Goal: Task Accomplishment & Management: Complete application form

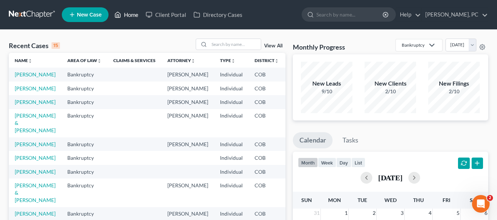
click at [122, 15] on link "Home" at bounding box center [126, 14] width 31 height 13
click at [352, 15] on input "search" at bounding box center [349, 15] width 67 height 14
type input "[DEMOGRAPHIC_DATA]"
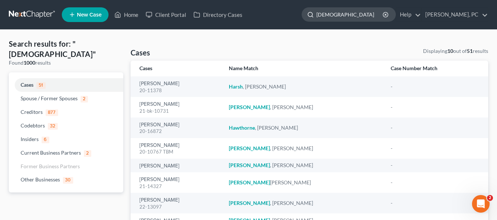
click at [373, 13] on input "[DEMOGRAPHIC_DATA]" at bounding box center [349, 15] width 67 height 14
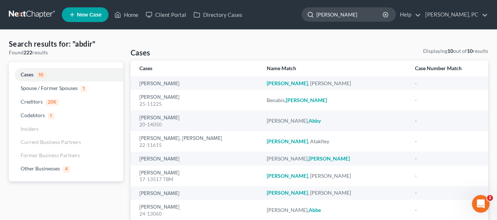
click at [373, 13] on input "[PERSON_NAME]" at bounding box center [349, 15] width 67 height 14
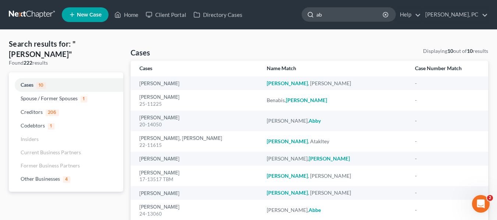
type input "a"
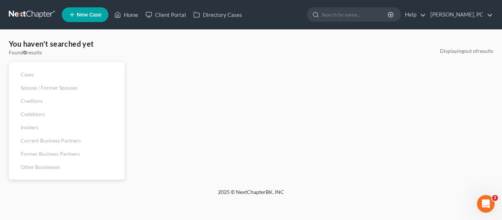
click at [77, 19] on link "New Case" at bounding box center [85, 14] width 47 height 15
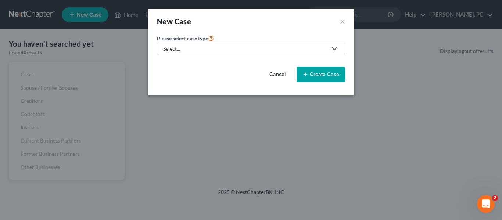
click at [214, 54] on link "Select..." at bounding box center [251, 49] width 188 height 13
click at [175, 65] on div "Bankruptcy" at bounding box center [177, 63] width 26 height 7
select select "11"
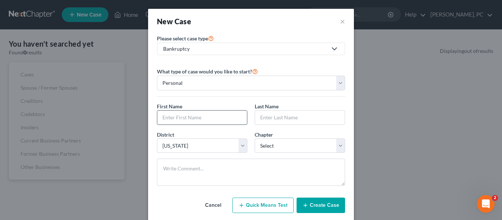
click at [187, 117] on input "text" at bounding box center [202, 118] width 90 height 14
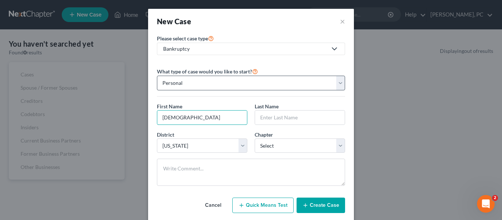
type input "[DEMOGRAPHIC_DATA]"
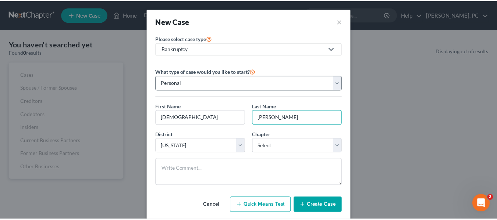
scroll to position [15, 0]
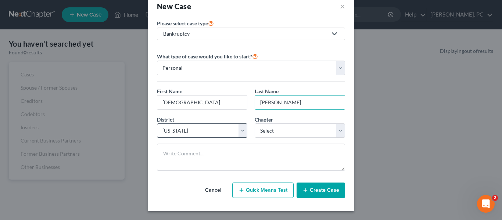
type input "[PERSON_NAME]"
click at [209, 129] on select "Select [US_STATE] - [GEOGRAPHIC_DATA] [US_STATE] - [GEOGRAPHIC_DATA][US_STATE] …" at bounding box center [202, 131] width 90 height 15
click at [217, 132] on select "Select [US_STATE] - [GEOGRAPHIC_DATA] [US_STATE] - [GEOGRAPHIC_DATA][US_STATE] …" at bounding box center [202, 131] width 90 height 15
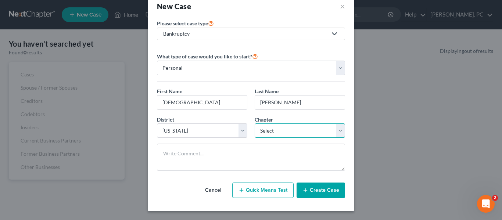
click at [282, 124] on select "Select 7 11 12 13" at bounding box center [300, 131] width 90 height 15
select select "3"
click at [255, 124] on select "Select 7 11 12 13" at bounding box center [300, 131] width 90 height 15
click at [312, 189] on button "Create Case" at bounding box center [321, 190] width 49 height 15
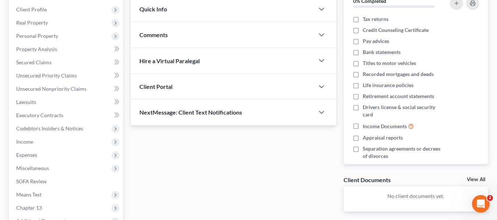
scroll to position [114, 0]
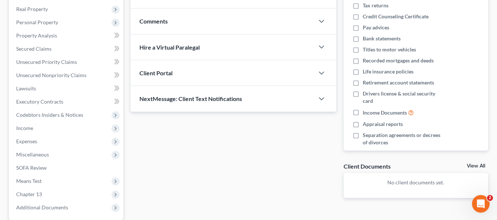
click at [213, 70] on div "Client Portal" at bounding box center [223, 72] width 184 height 25
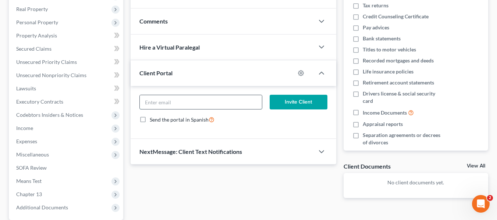
click at [178, 106] on input "email" at bounding box center [201, 102] width 122 height 14
type input "[PERSON_NAME][EMAIL_ADDRESS][DOMAIN_NAME]"
click at [300, 104] on button "Invite Client" at bounding box center [299, 102] width 58 height 15
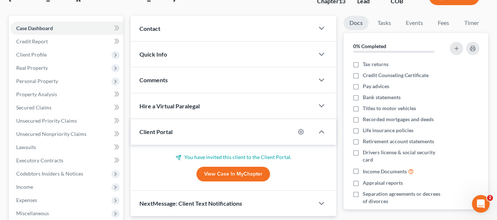
scroll to position [54, 0]
